Goal: Find specific page/section: Find specific page/section

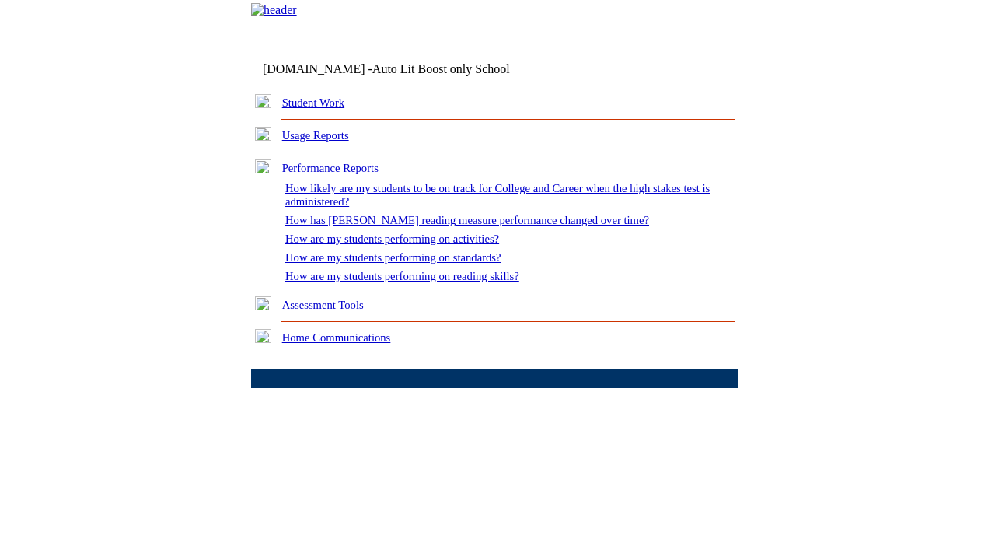
click at [394, 264] on link "How are my students performing on standards?" at bounding box center [393, 257] width 216 height 12
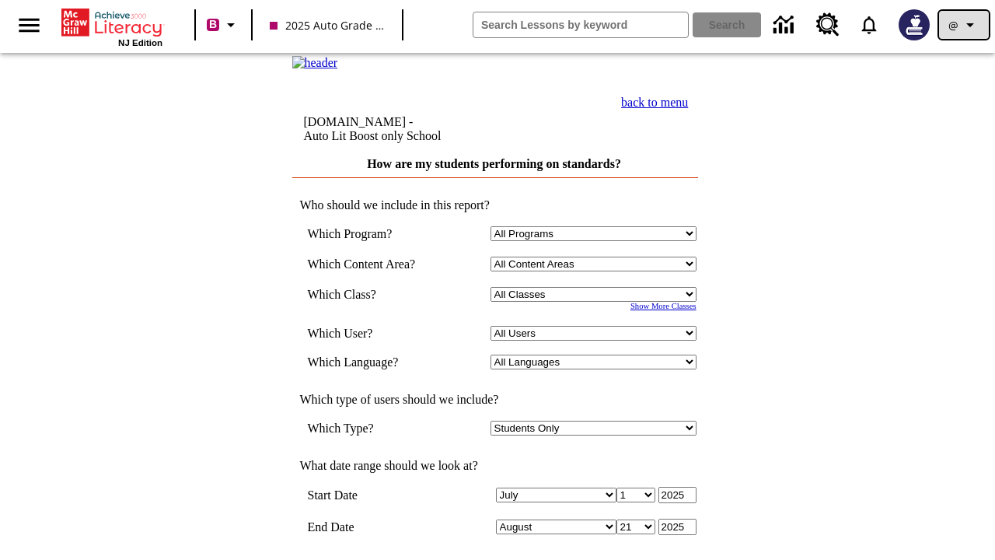
click at [964, 25] on icon "Profile/Settings" at bounding box center [970, 25] width 19 height 19
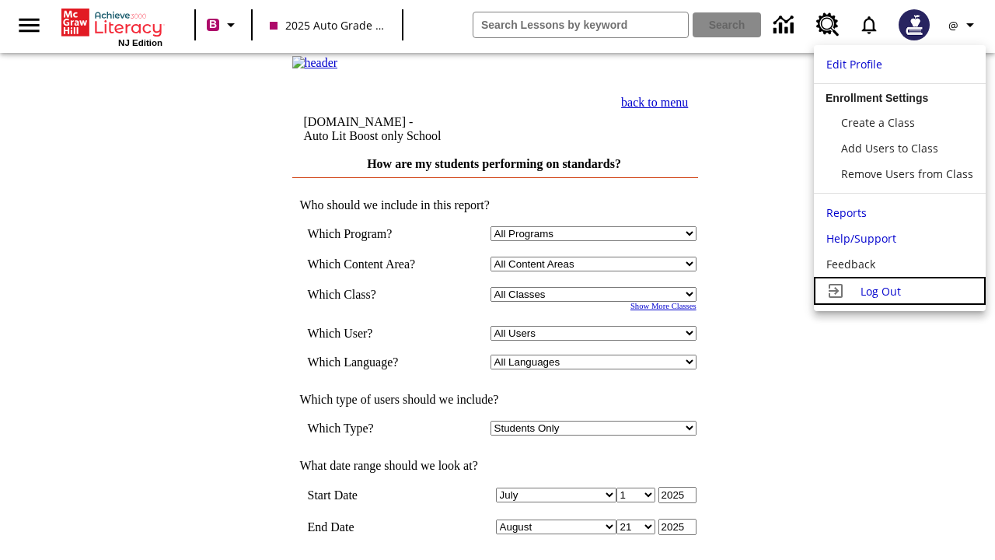
click at [898, 291] on span "Log Out" at bounding box center [881, 291] width 40 height 15
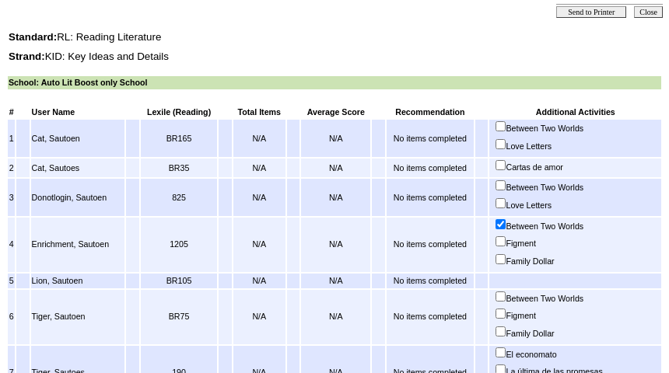
scroll to position [471, 0]
